Goal: Information Seeking & Learning: Check status

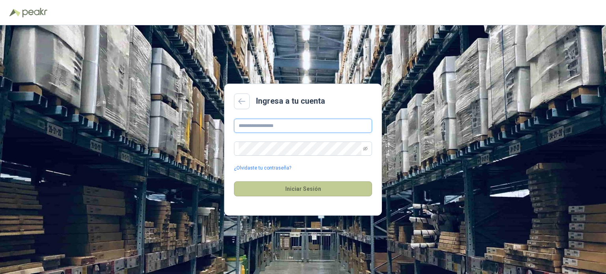
type input "**********"
click at [297, 188] on button "Iniciar Sesión" at bounding box center [303, 189] width 138 height 15
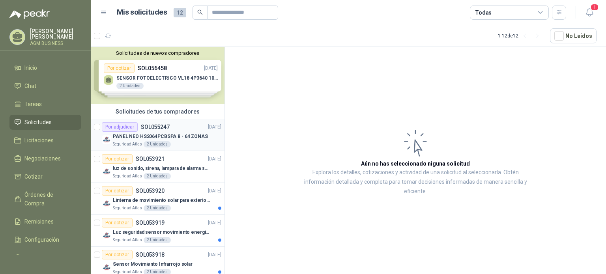
click at [188, 137] on p "PANEL NEO HS2064PCBSPA 8 - 64 ZONAS" at bounding box center [160, 137] width 95 height 8
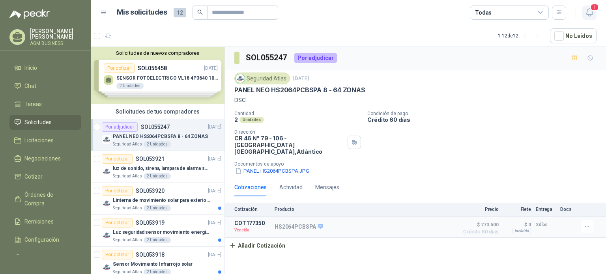
click at [591, 10] on icon "button" at bounding box center [590, 13] width 10 height 10
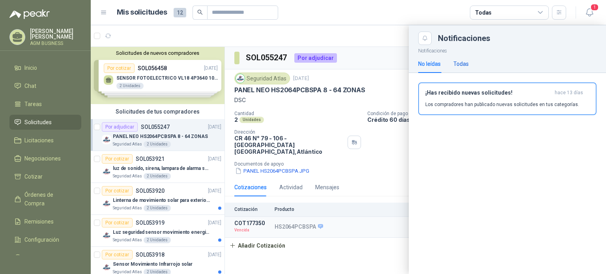
click at [460, 63] on div "Todas" at bounding box center [461, 64] width 15 height 9
click at [432, 61] on div "No leídas" at bounding box center [430, 64] width 23 height 9
click at [385, 32] on div at bounding box center [349, 149] width 516 height 249
